Goal: Navigation & Orientation: Find specific page/section

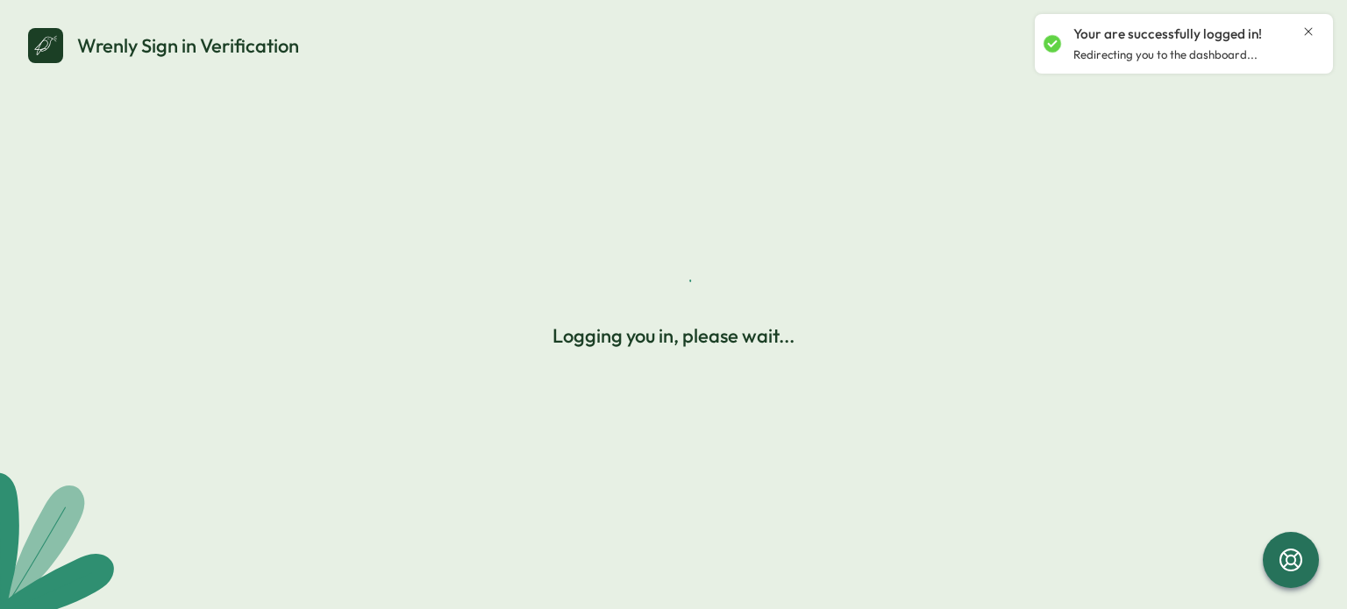
click at [1308, 34] on icon "Close notification" at bounding box center [1308, 32] width 14 height 14
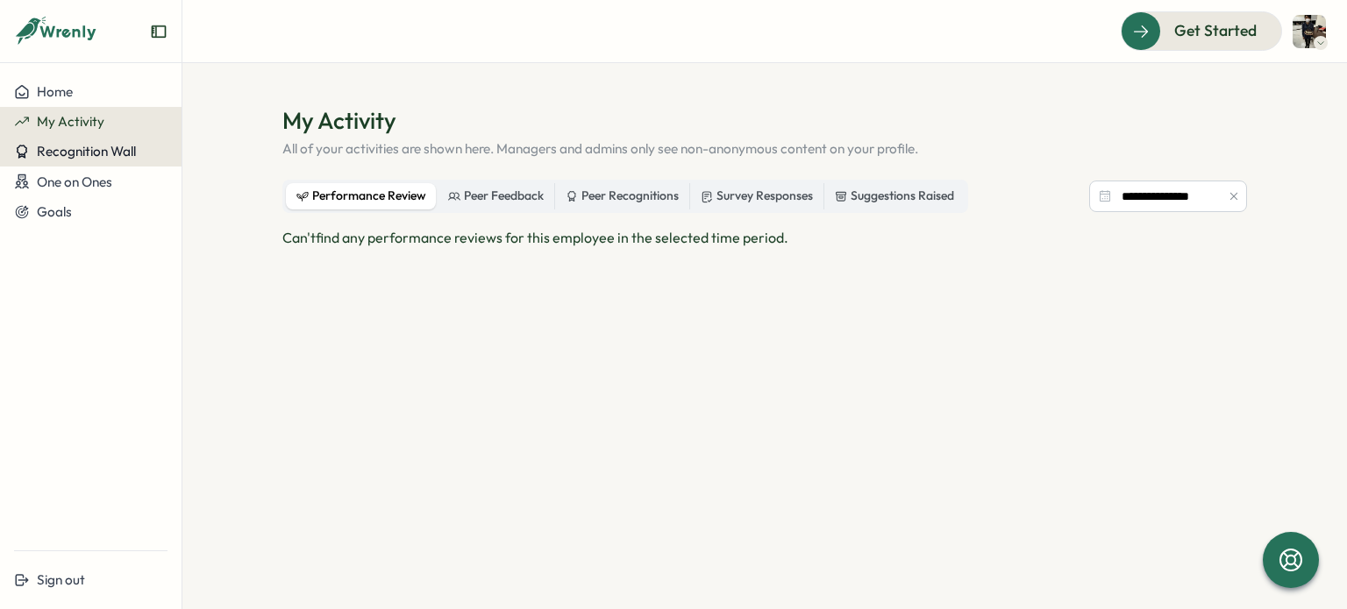
click at [96, 151] on span "Recognition Wall" at bounding box center [86, 151] width 99 height 17
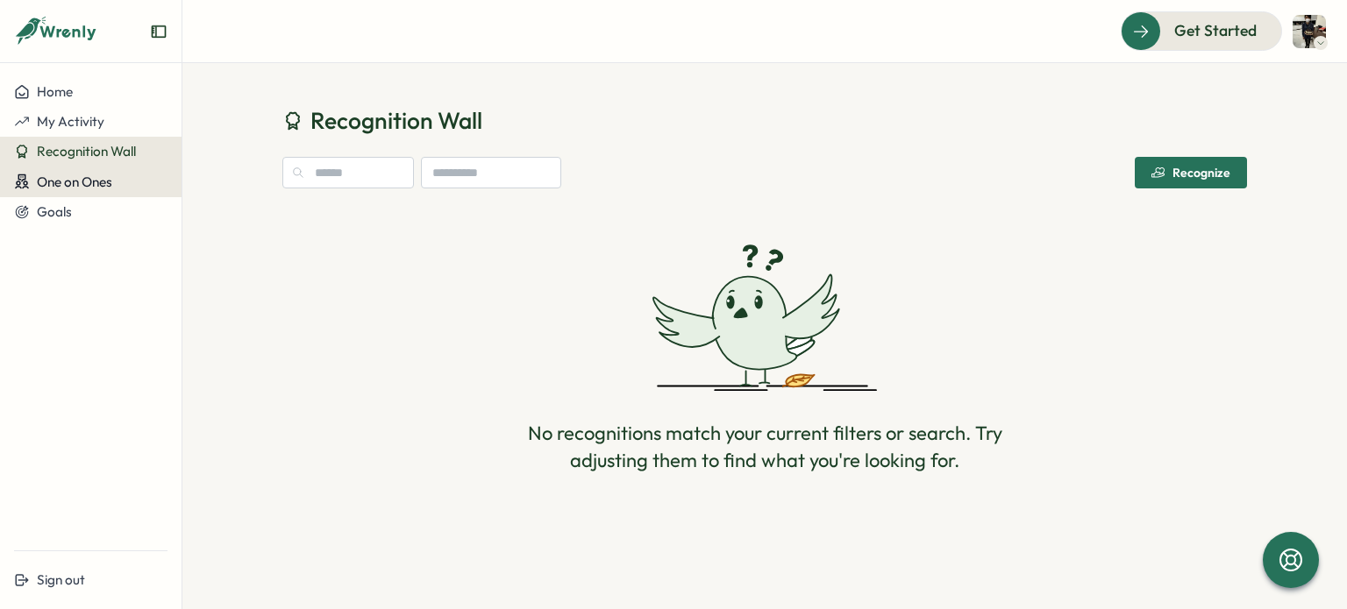
click at [94, 185] on span "One on Ones" at bounding box center [74, 182] width 75 height 17
click at [90, 183] on span "One on Ones" at bounding box center [74, 182] width 75 height 17
click at [89, 183] on span "One on Ones" at bounding box center [74, 182] width 75 height 17
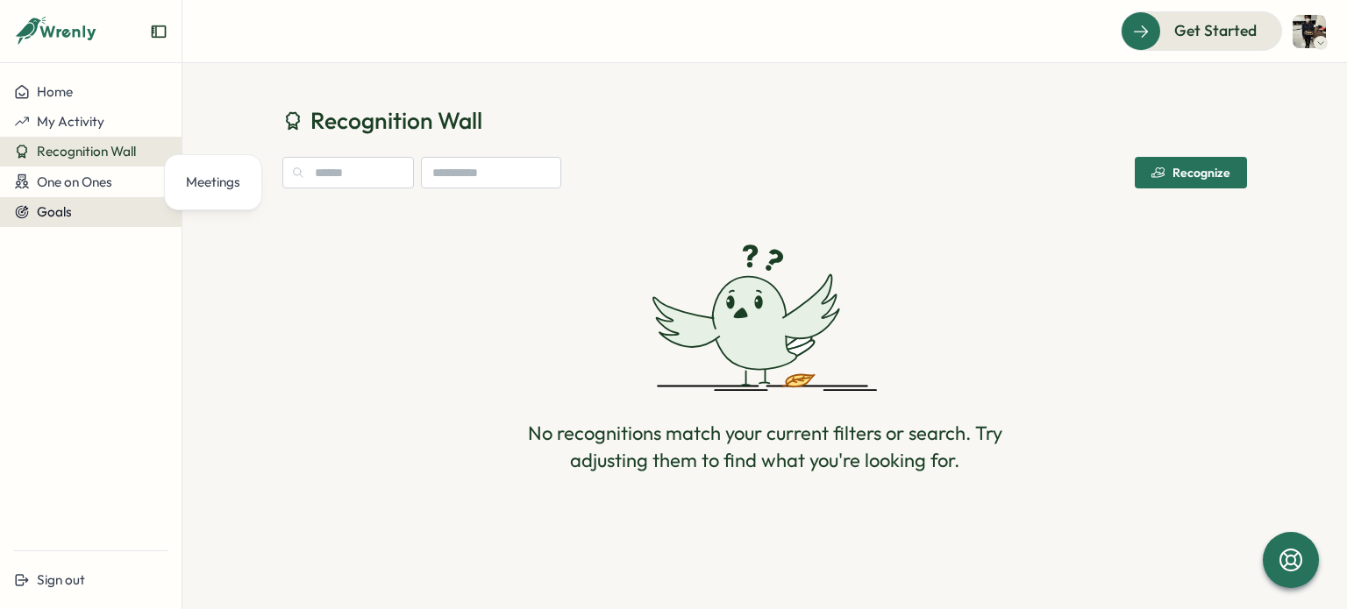
click at [75, 217] on div "Goals" at bounding box center [90, 212] width 153 height 16
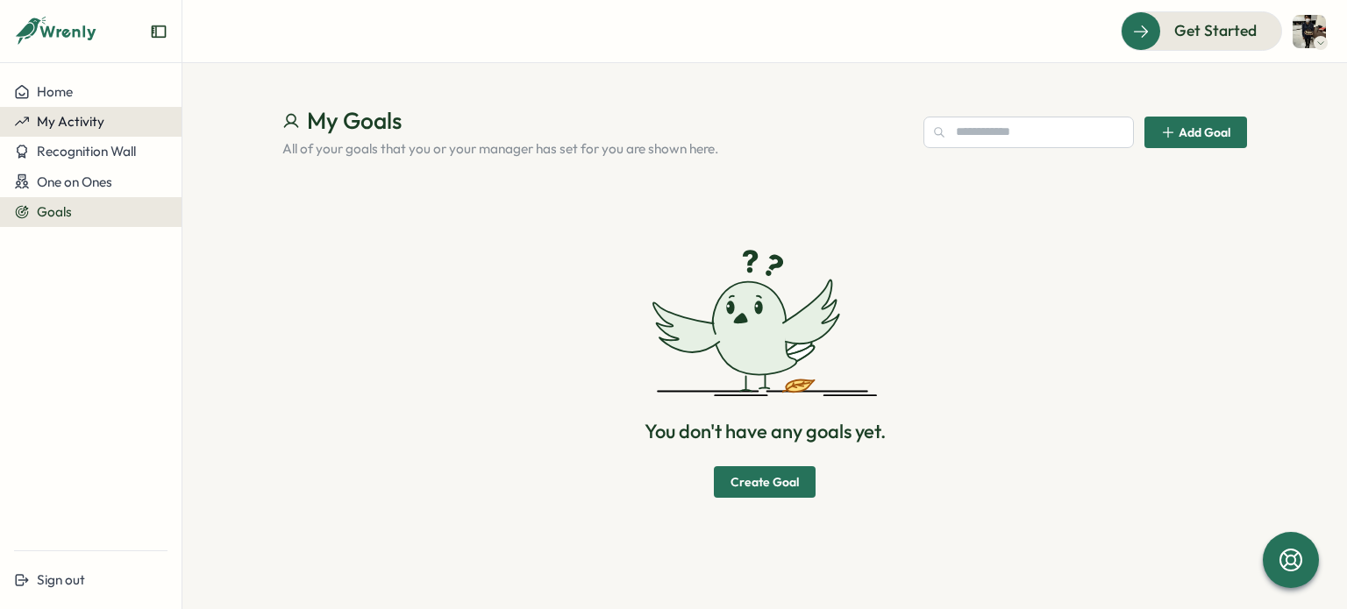
click at [66, 120] on span "My Activity" at bounding box center [71, 121] width 68 height 17
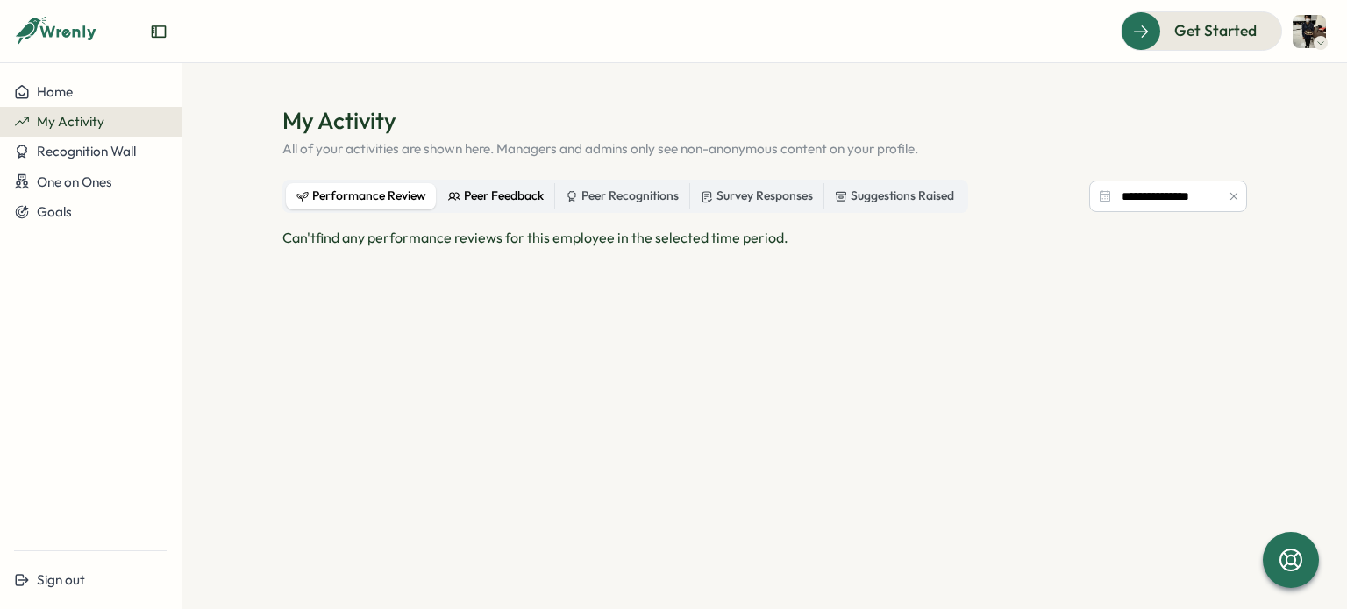
click at [492, 189] on div "Peer Feedback" at bounding box center [496, 196] width 96 height 19
click at [638, 199] on div "Peer Recognitions" at bounding box center [622, 196] width 113 height 19
click at [762, 197] on div "Survey Responses" at bounding box center [757, 196] width 112 height 19
click at [902, 195] on div "Suggestions Raised" at bounding box center [894, 196] width 119 height 19
click at [777, 188] on div "Survey Responses" at bounding box center [757, 196] width 112 height 19
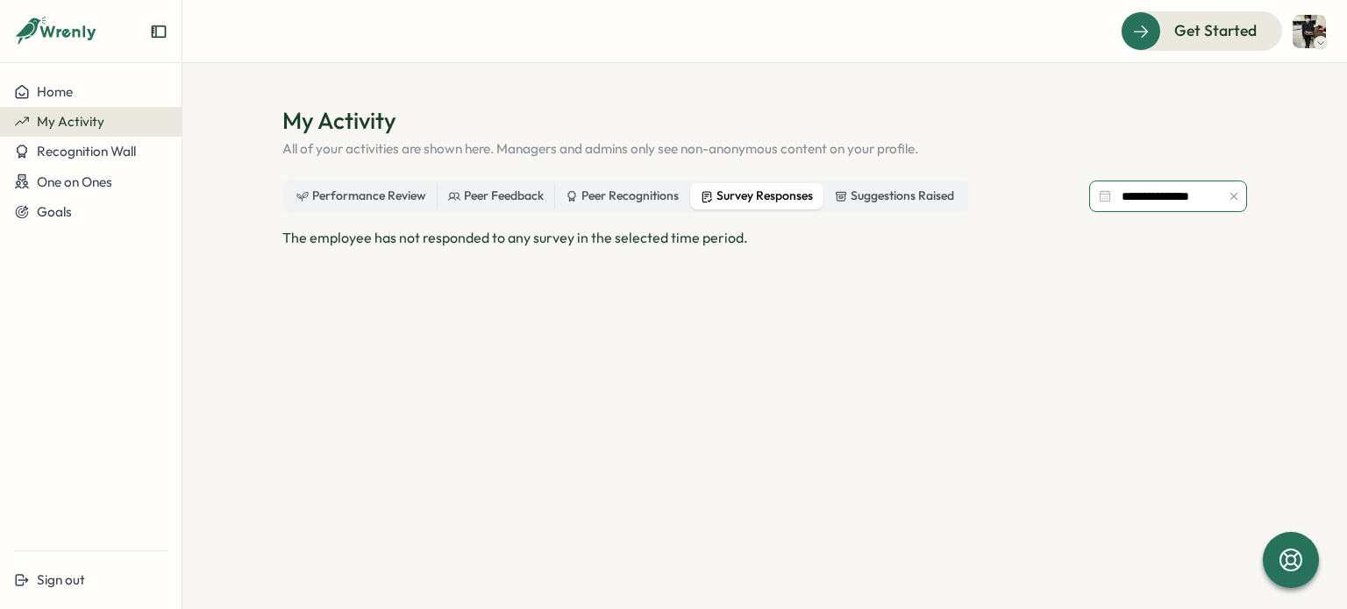
click at [1183, 206] on input "**********" at bounding box center [1168, 197] width 158 height 32
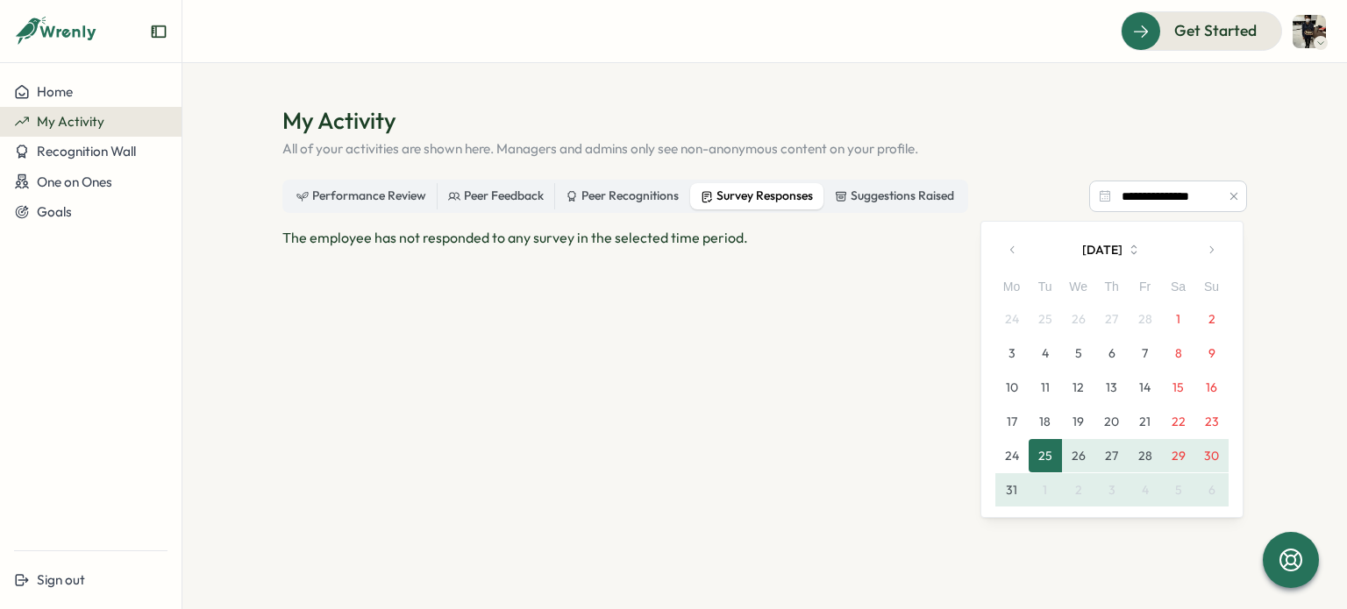
click at [819, 341] on div "The employee has not responded to any survey in the selected time period." at bounding box center [764, 424] width 965 height 395
